Goal: Transaction & Acquisition: Subscribe to service/newsletter

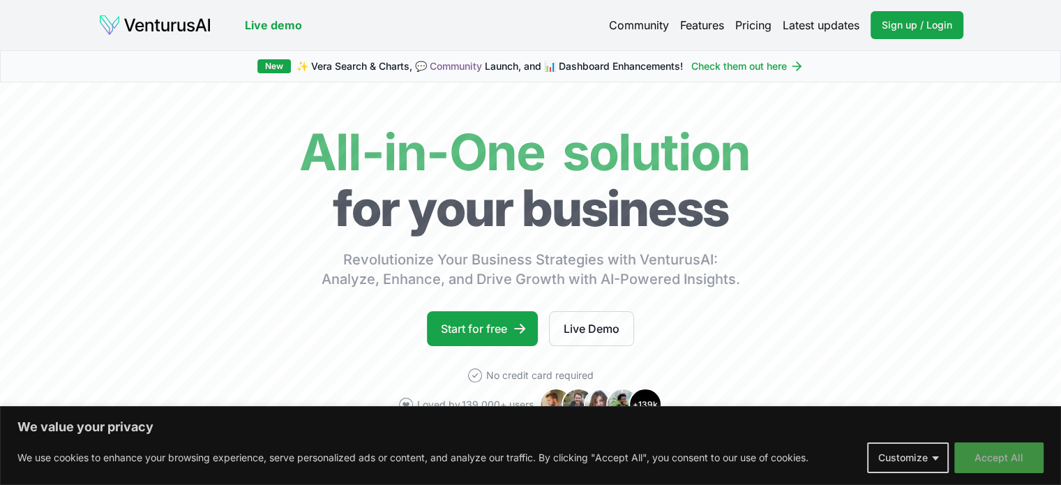
click at [1003, 465] on button "Accept All" at bounding box center [998, 457] width 89 height 31
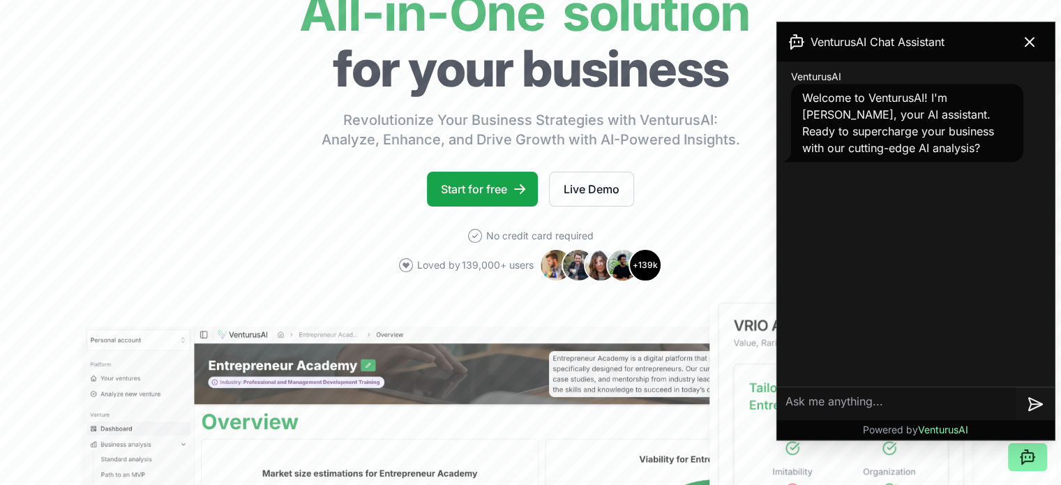
scroll to position [279, 0]
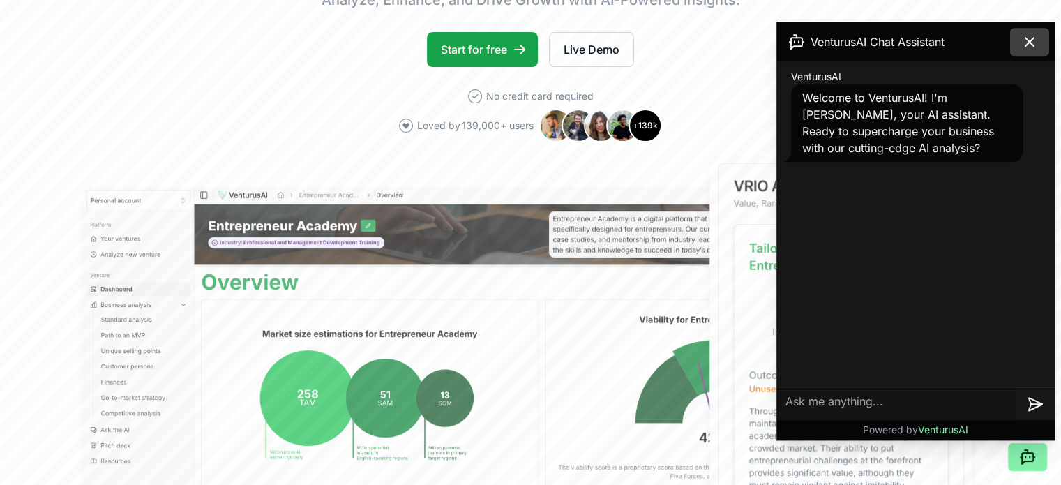
click at [1030, 40] on icon at bounding box center [1029, 41] width 17 height 17
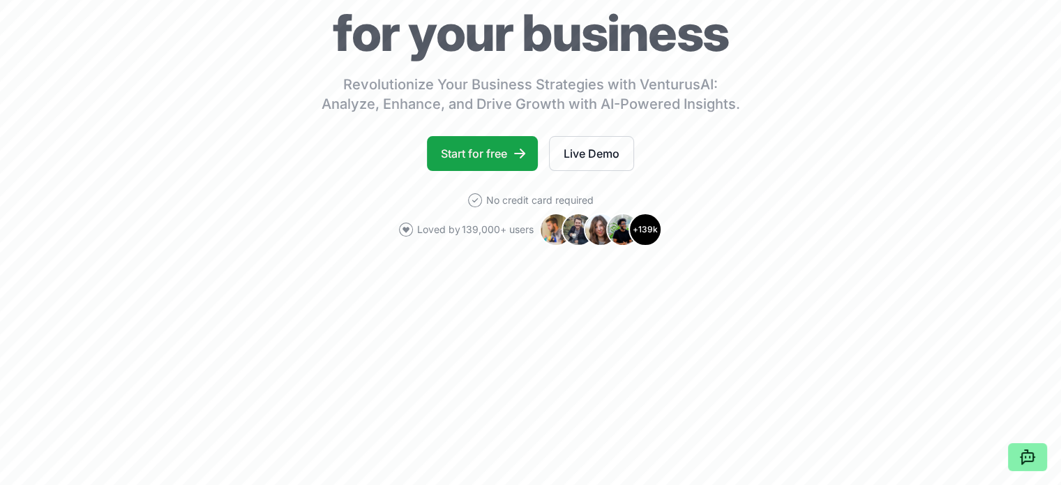
scroll to position [0, 0]
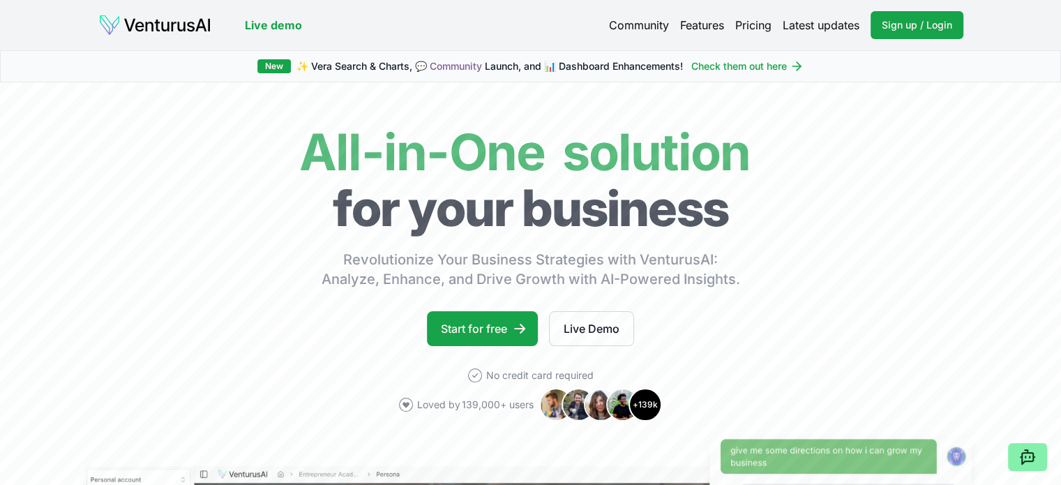
click at [760, 25] on link "Pricing" at bounding box center [753, 25] width 36 height 17
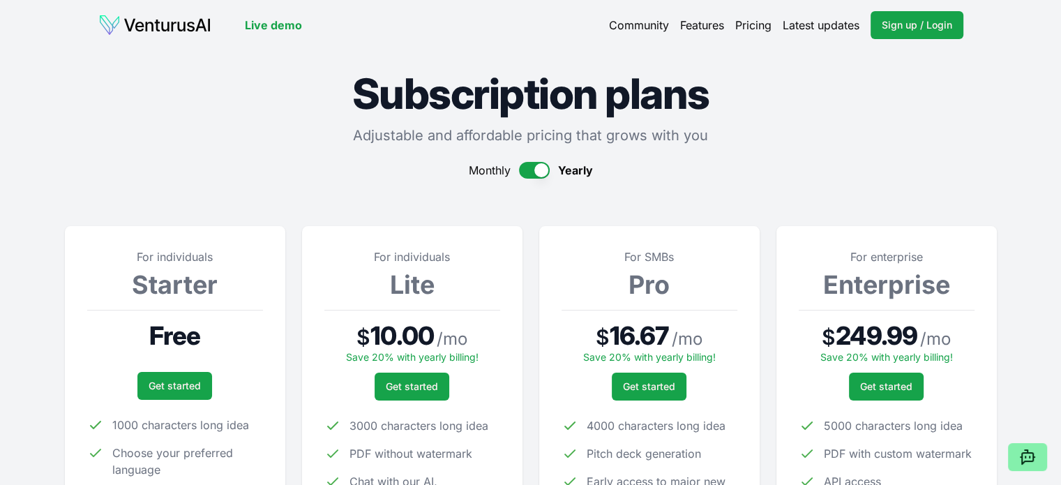
click at [710, 22] on link "Features" at bounding box center [702, 25] width 44 height 17
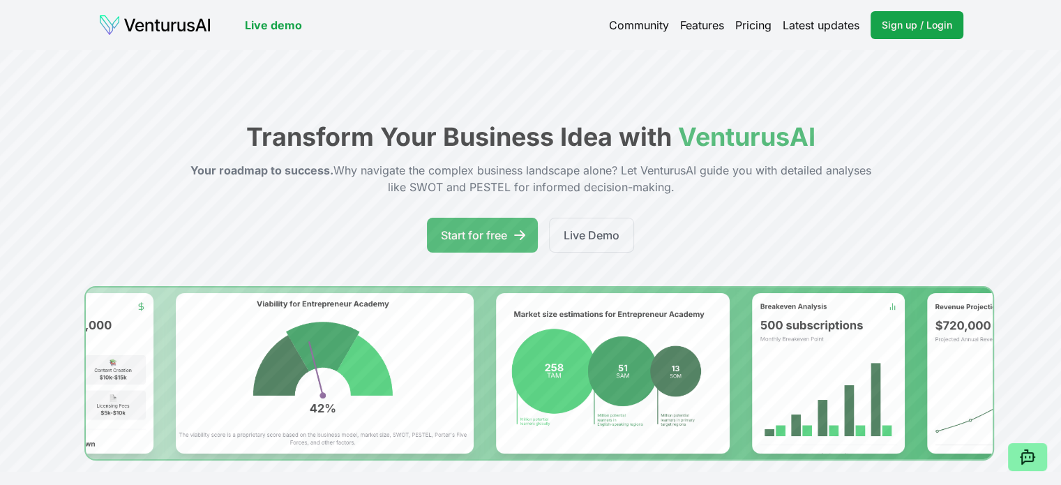
click at [134, 22] on img at bounding box center [154, 25] width 113 height 22
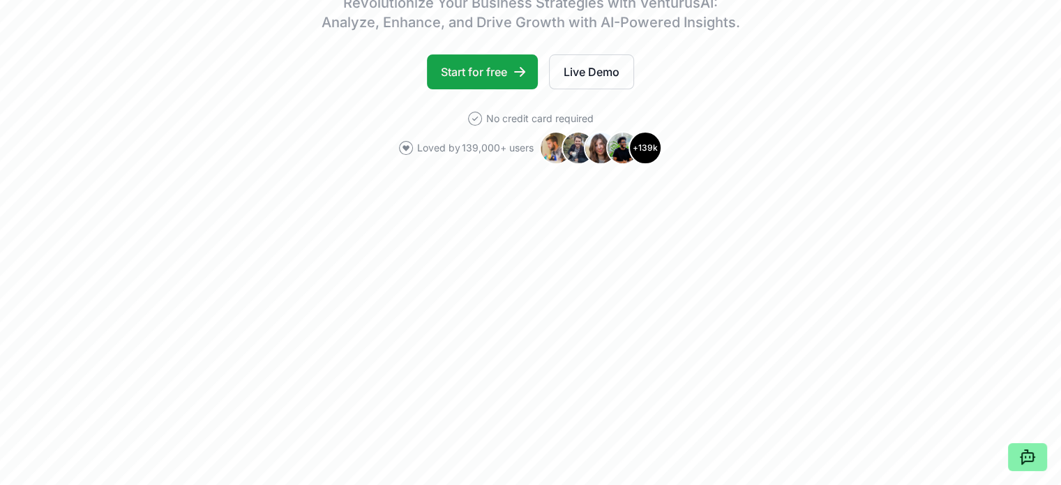
scroll to position [70, 0]
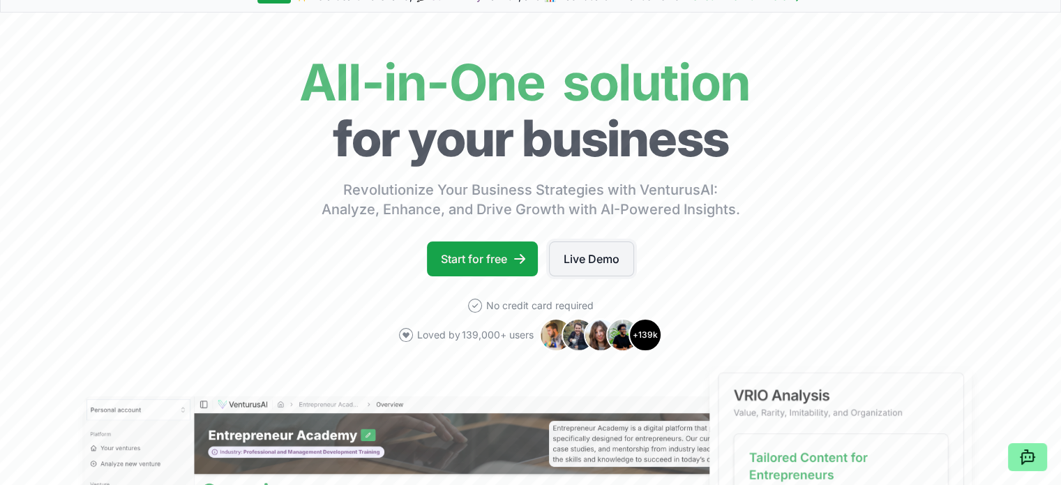
click at [589, 264] on link "Live Demo" at bounding box center [591, 258] width 85 height 35
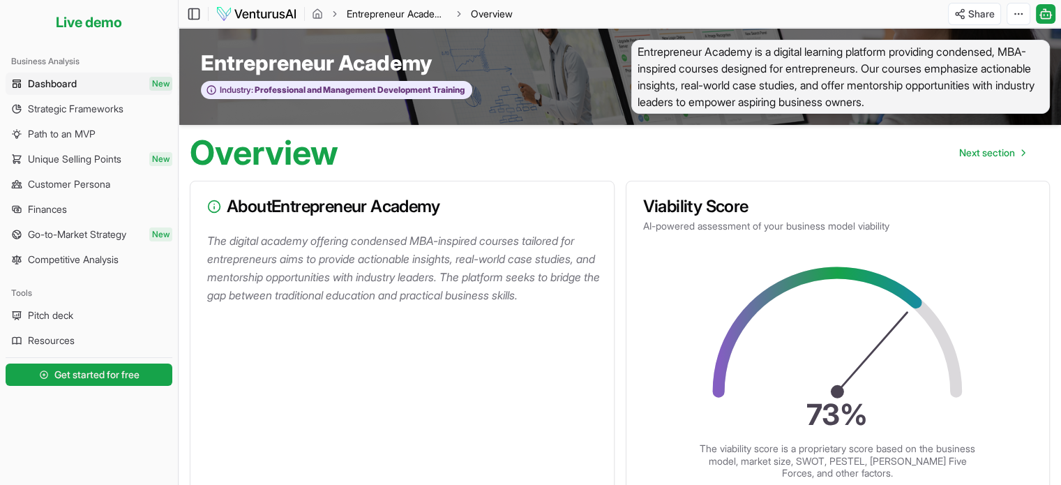
click at [402, 10] on link "Entrepreneur Academy" at bounding box center [397, 14] width 100 height 14
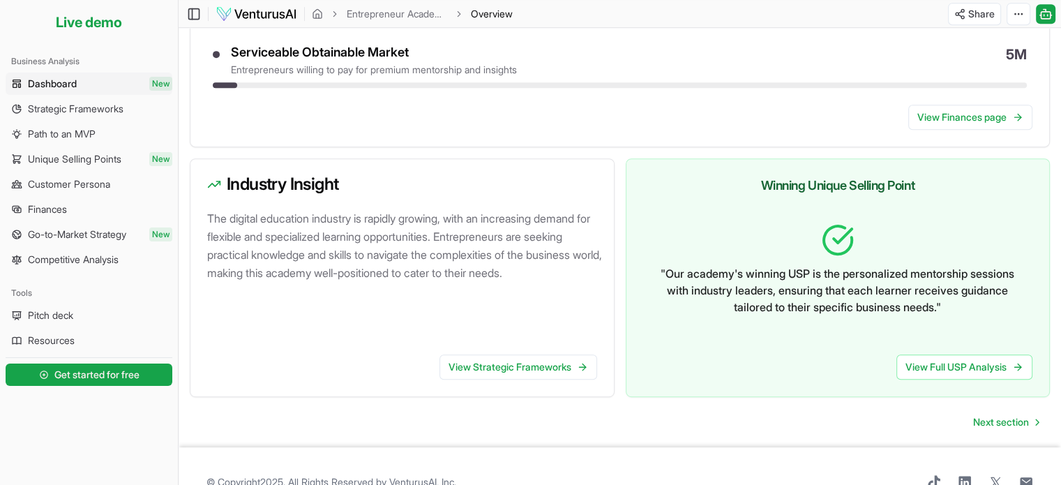
scroll to position [781, 0]
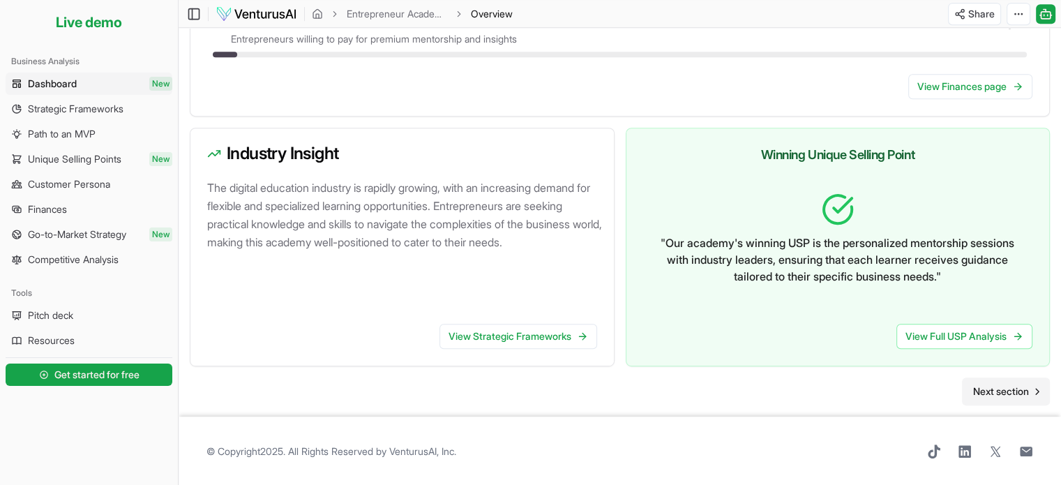
click at [1016, 387] on span "Next section" at bounding box center [1001, 391] width 56 height 14
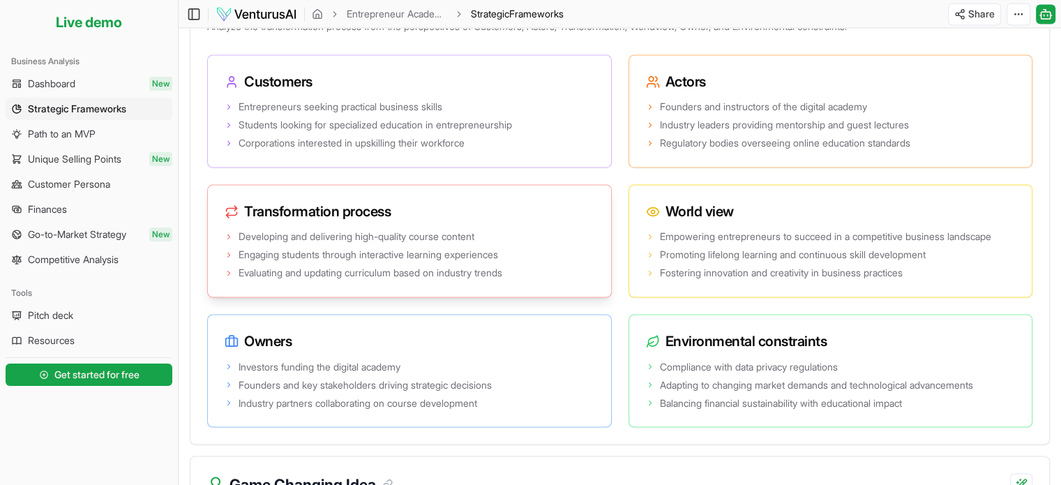
scroll to position [2591, 0]
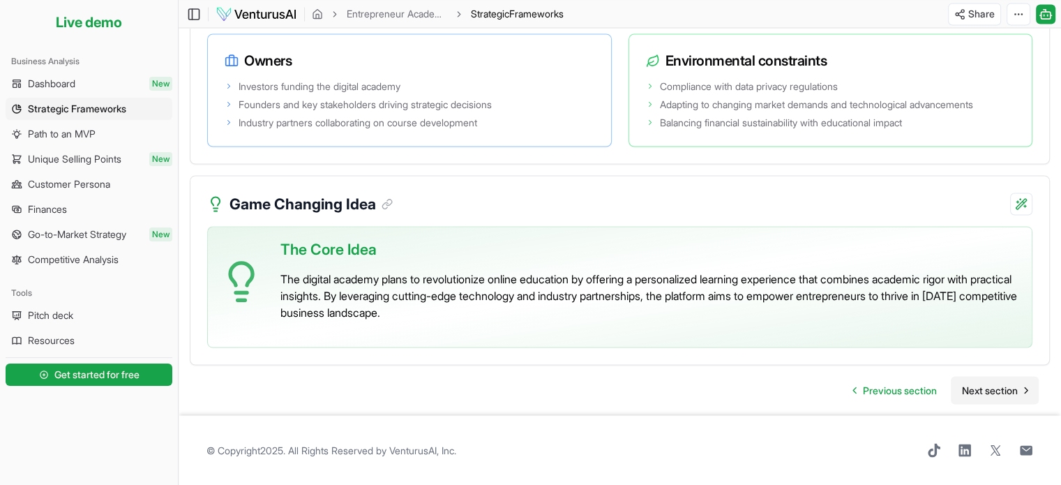
click at [987, 387] on span "Next section" at bounding box center [990, 390] width 56 height 14
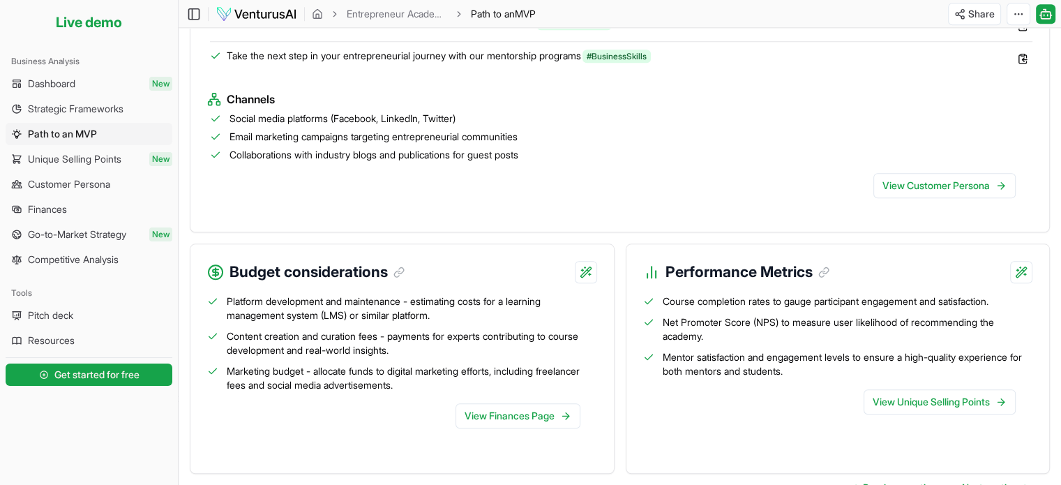
scroll to position [1418, 0]
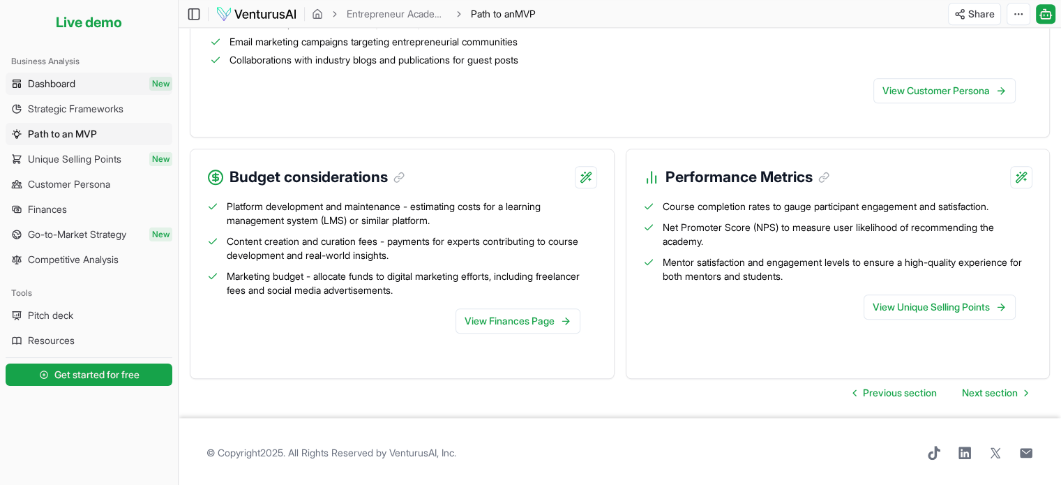
click at [64, 80] on span "Dashboard" at bounding box center [51, 84] width 47 height 14
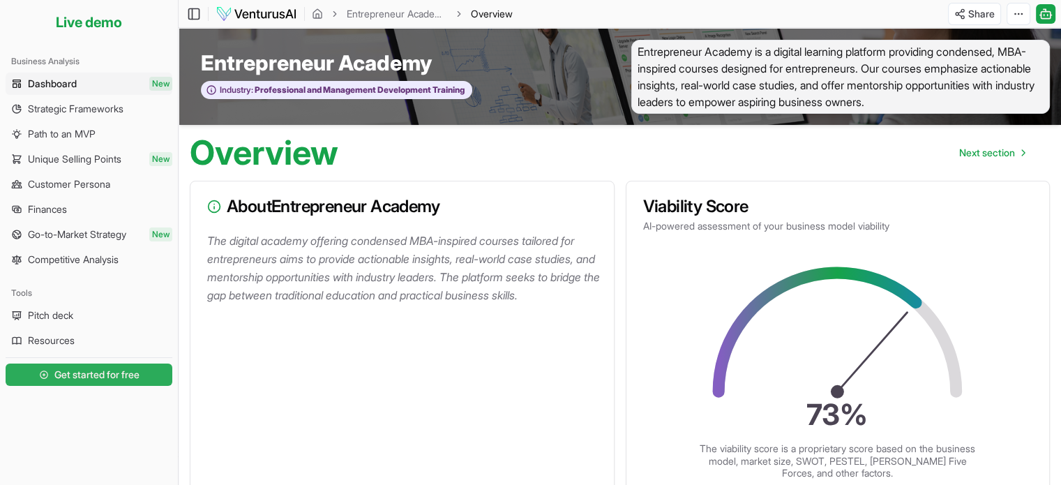
click at [137, 382] on link "Get started for free" at bounding box center [89, 375] width 167 height 28
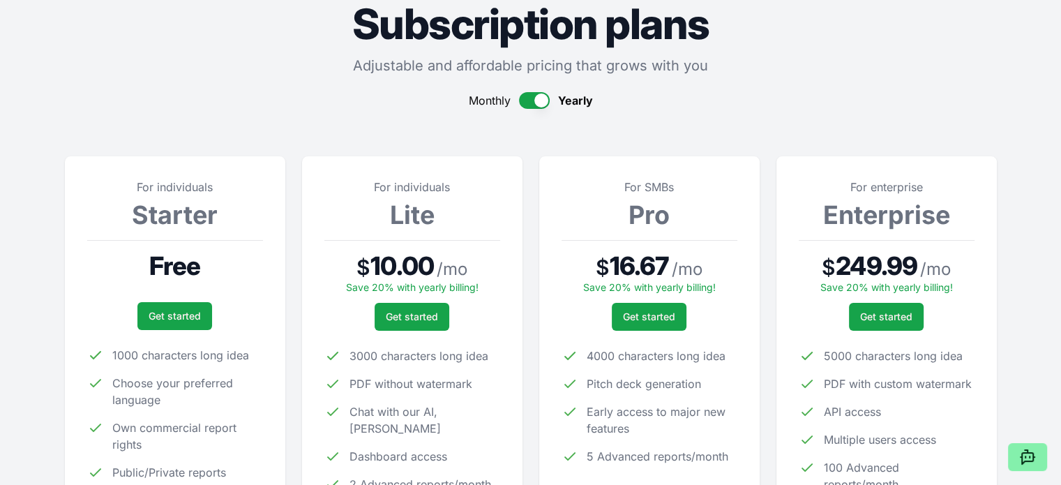
scroll to position [209, 0]
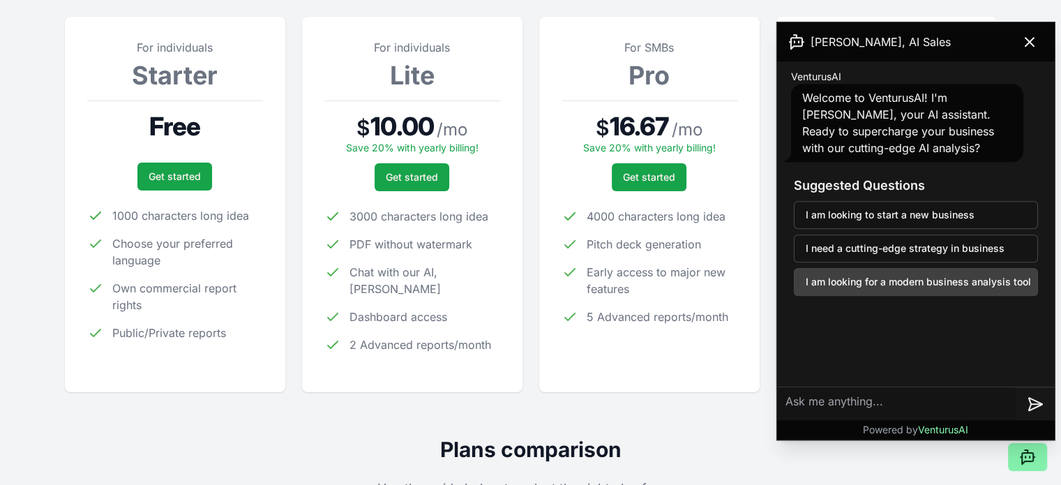
click at [890, 279] on button "I am looking for a modern business analysis tool" at bounding box center [916, 282] width 244 height 28
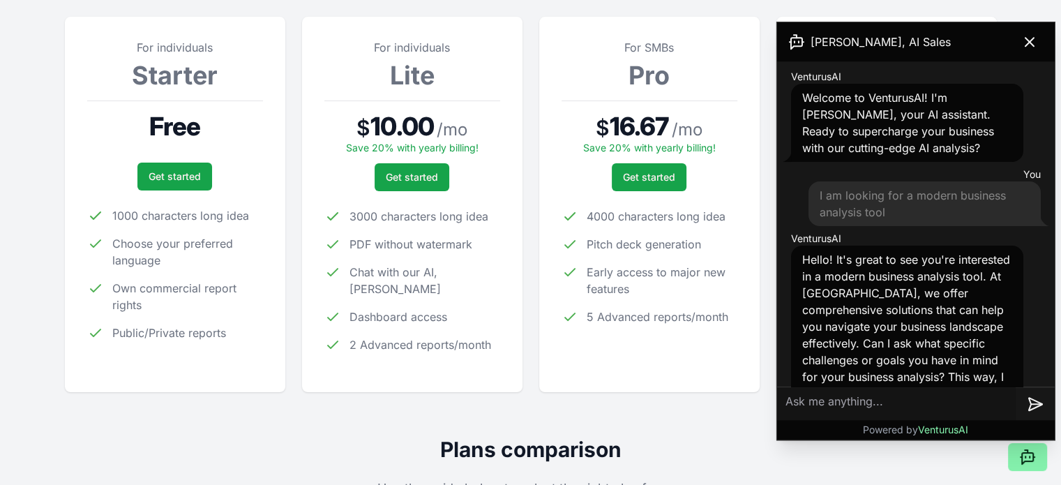
scroll to position [62, 0]
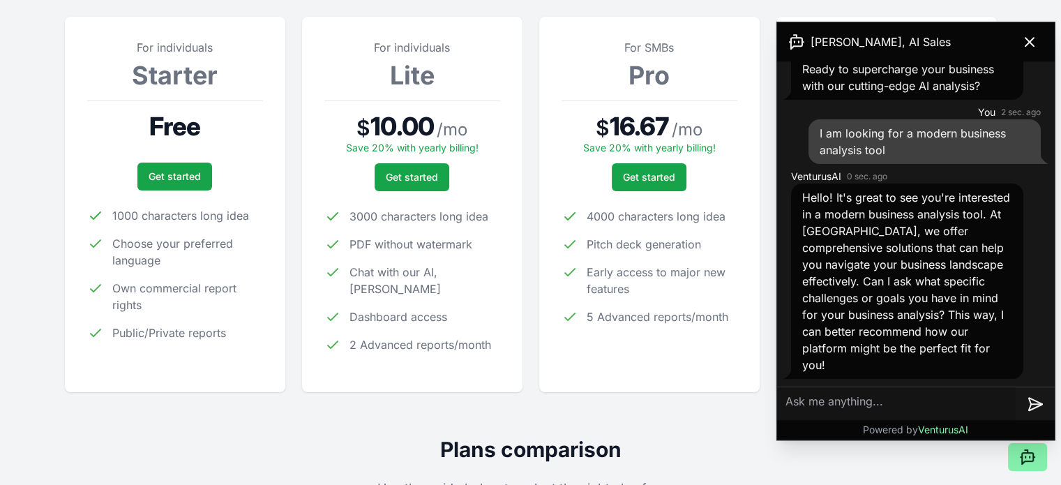
click at [876, 395] on textarea at bounding box center [896, 403] width 239 height 33
click at [832, 410] on textarea at bounding box center [896, 403] width 239 height 33
type textarea "competitive analysis,complete business feasibility analysis"
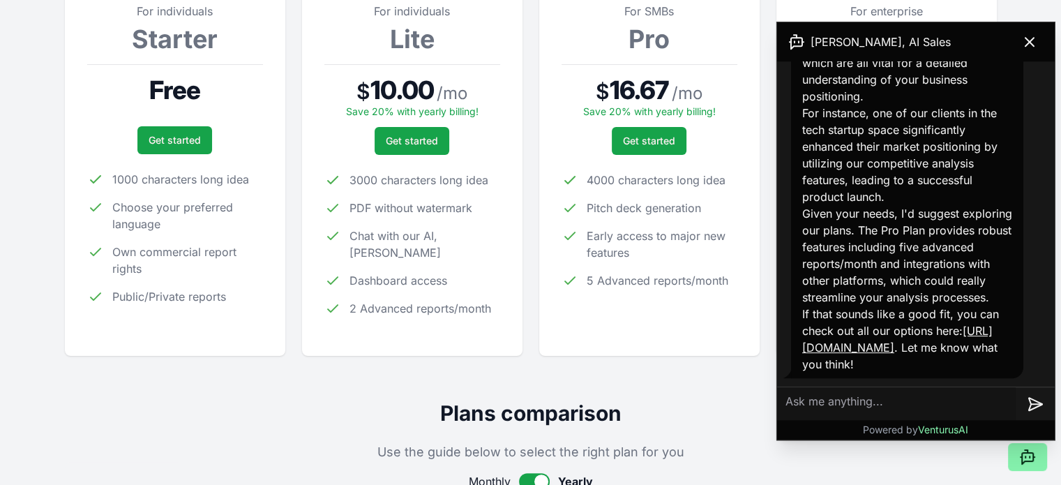
scroll to position [279, 0]
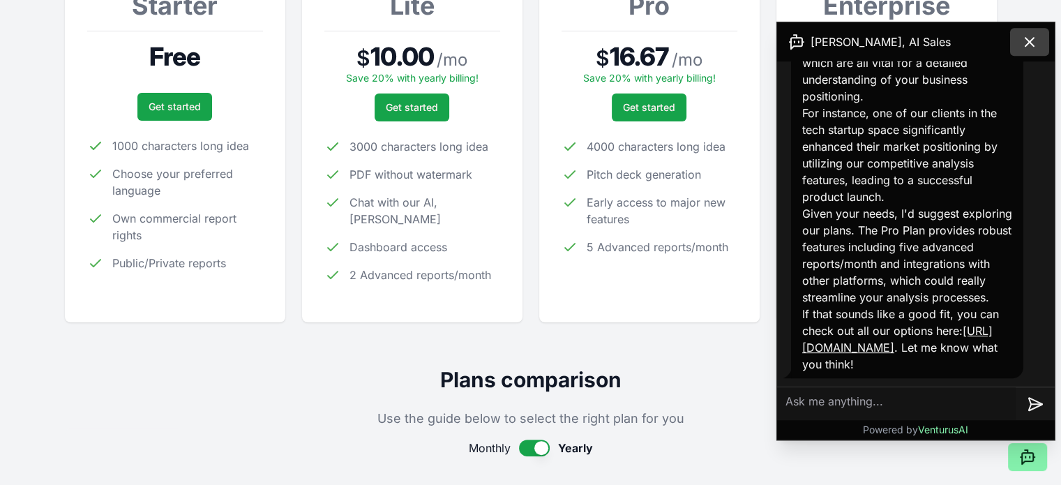
click at [1031, 37] on icon at bounding box center [1029, 41] width 17 height 17
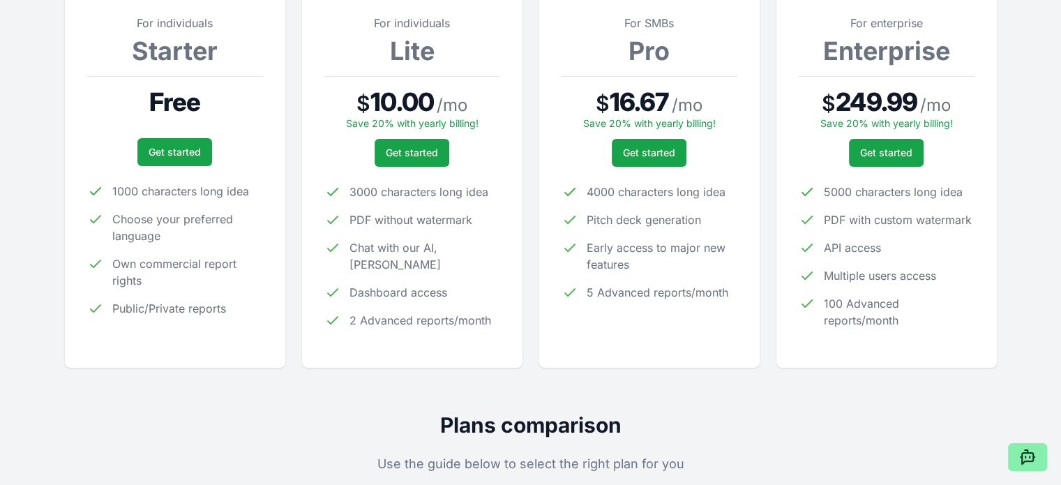
scroll to position [209, 0]
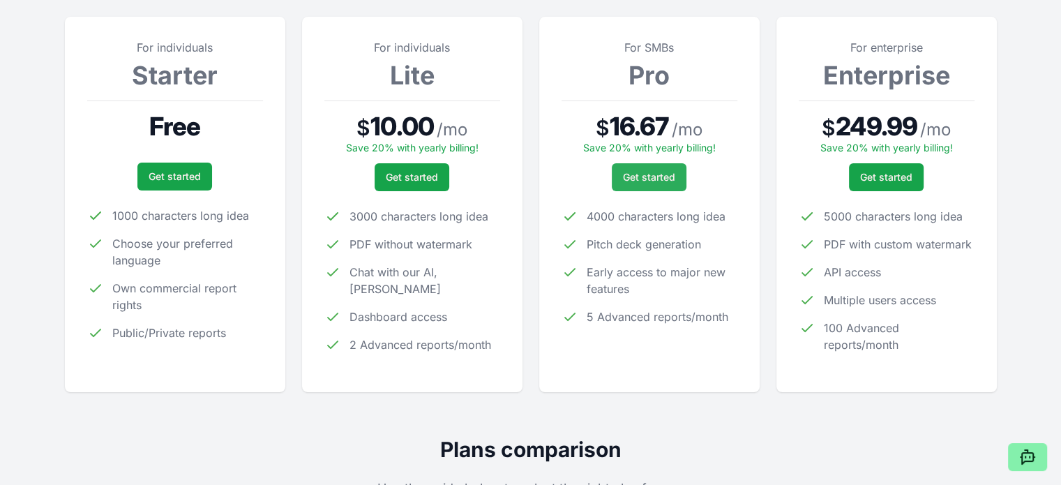
click at [653, 175] on link "Get started" at bounding box center [649, 177] width 75 height 28
